Goal: Information Seeking & Learning: Learn about a topic

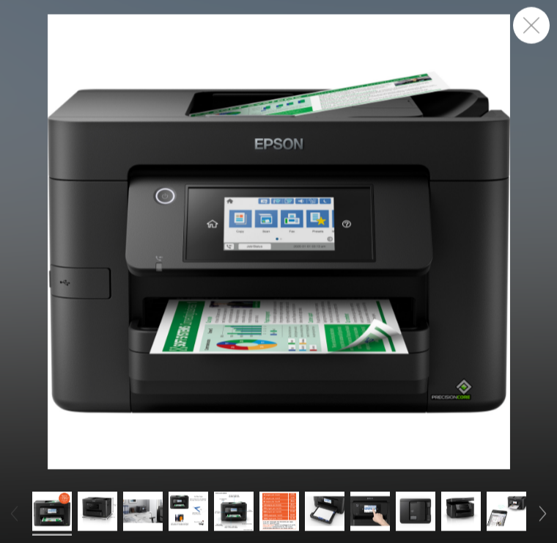
scroll to position [593, 0]
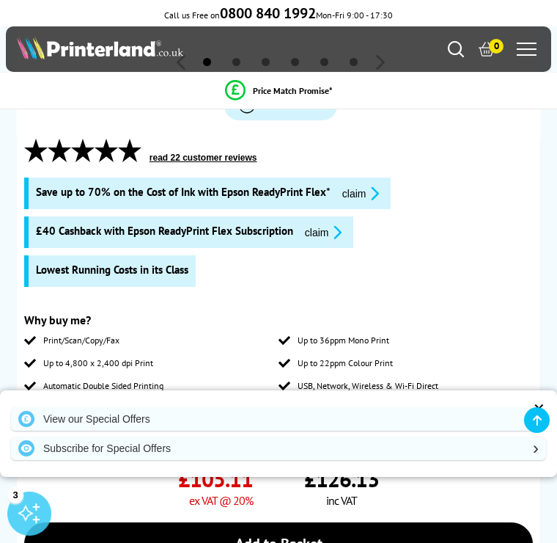
scroll to position [542, 0]
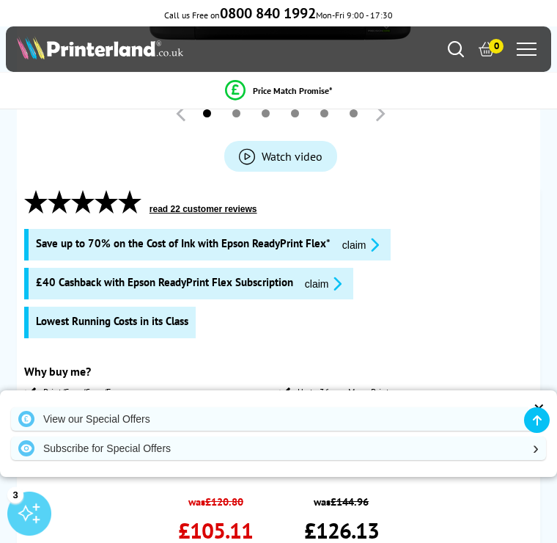
click at [527, 253] on div "Save up to 70% on the Cost of Ink with Epson ReadyPrint Flex* claim £40 Cashbac…" at bounding box center [278, 289] width 509 height 120
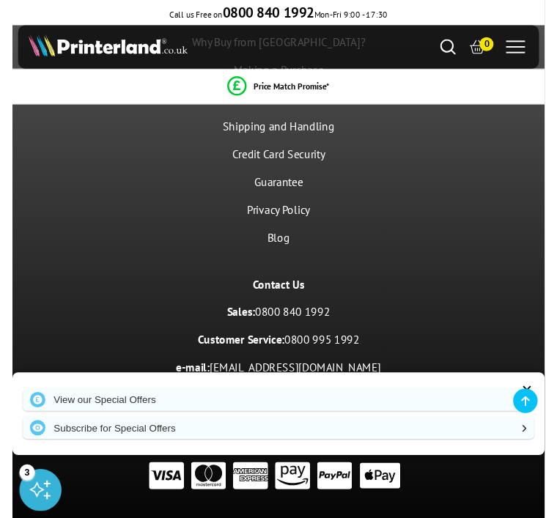
scroll to position [5476, 0]
